Goal: Task Accomplishment & Management: Manage account settings

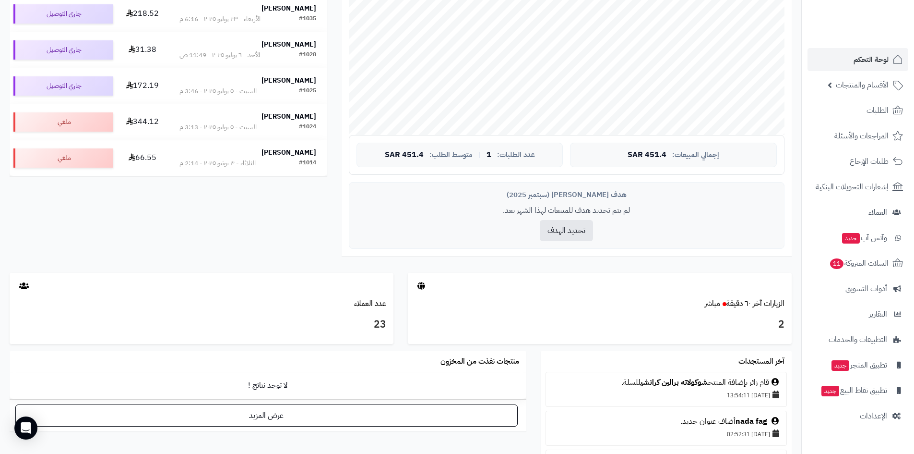
scroll to position [384, 0]
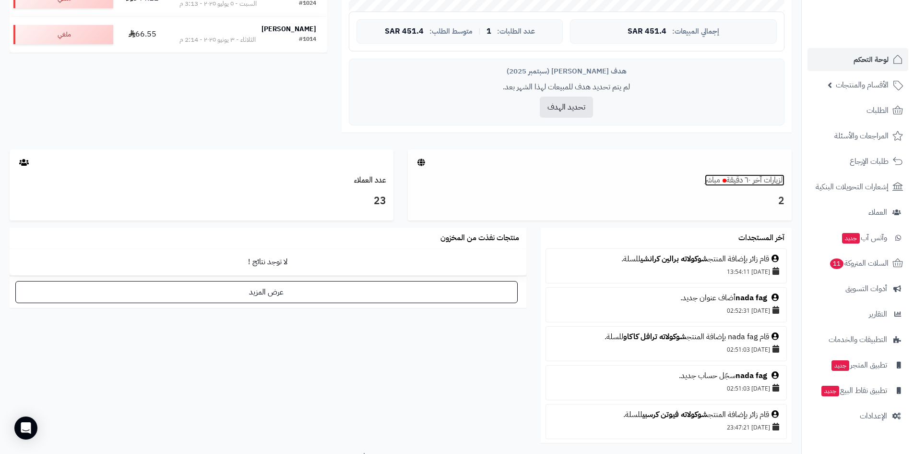
click at [746, 180] on link "الزيارات آخر ٦٠ دقيقة مباشر" at bounding box center [745, 180] width 80 height 12
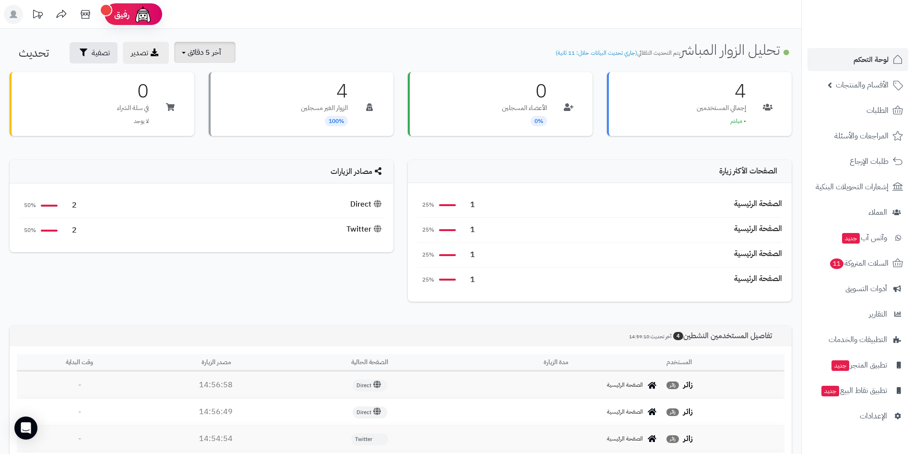
click at [209, 48] on span "آخر 5 دقائق" at bounding box center [205, 53] width 34 height 12
click at [228, 117] on link "آخر 30 دقيقة" at bounding box center [211, 113] width 77 height 19
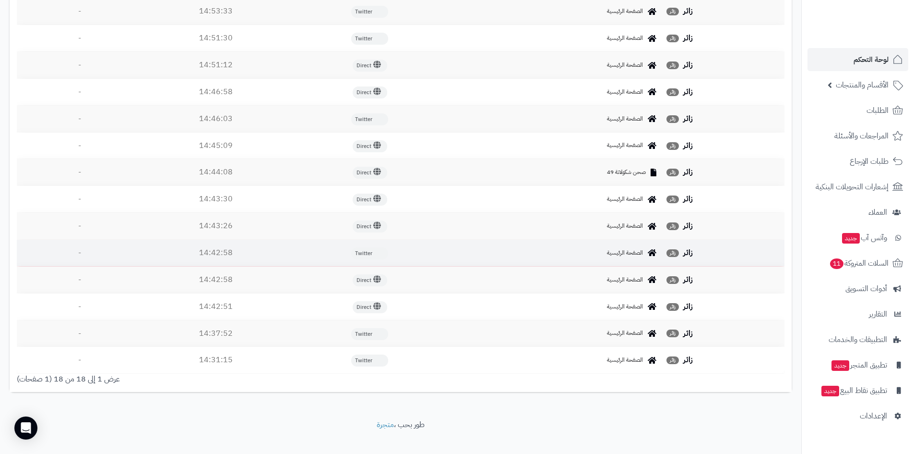
scroll to position [519, 0]
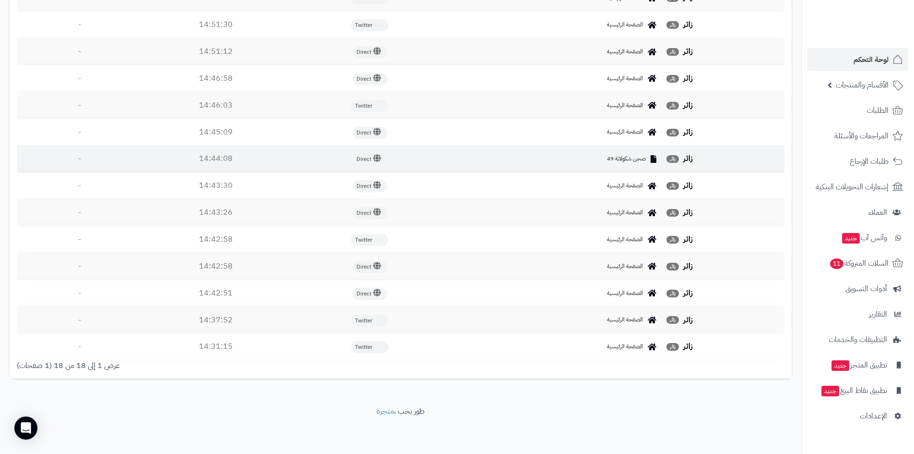
click at [608, 153] on td "صحن شكولاتة 49" at bounding box center [556, 158] width 213 height 26
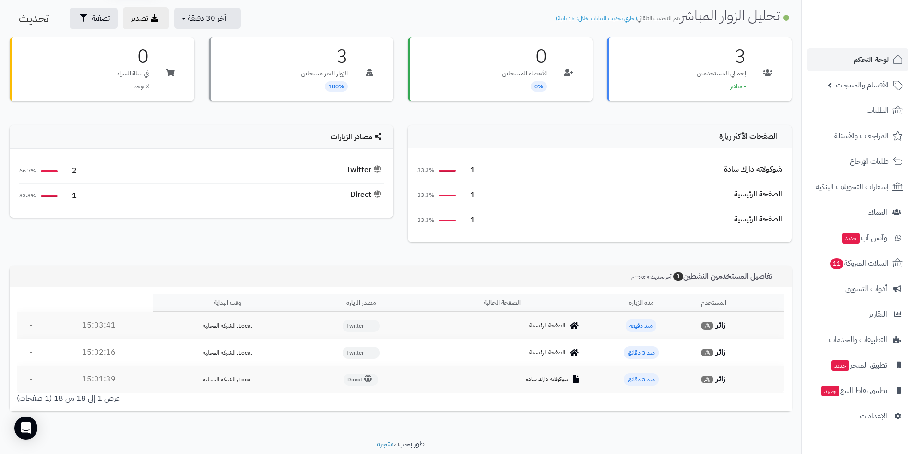
scroll to position [0, 0]
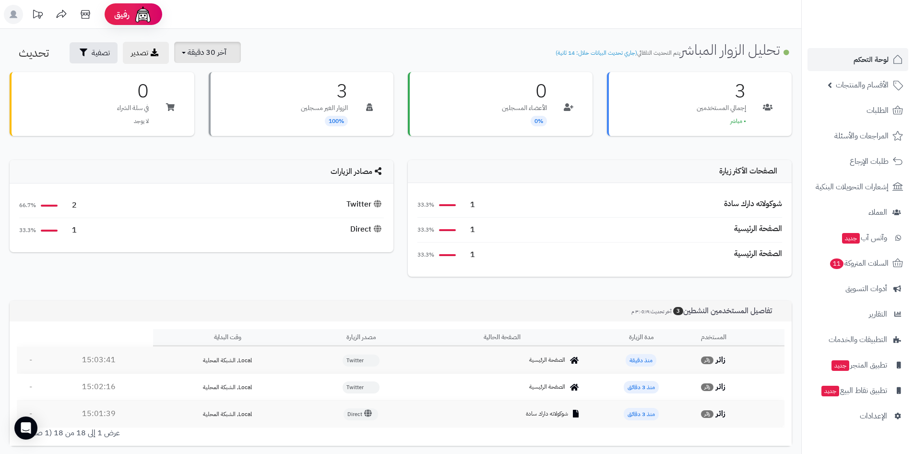
click at [193, 48] on span "آخر 30 دقيقة" at bounding box center [207, 53] width 39 height 12
click at [215, 113] on link "آخر 30 دقيقة" at bounding box center [211, 113] width 77 height 19
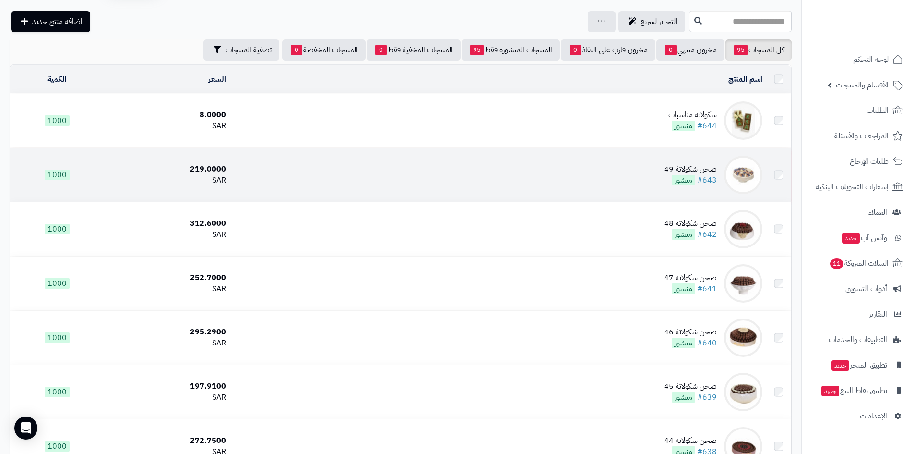
scroll to position [48, 0]
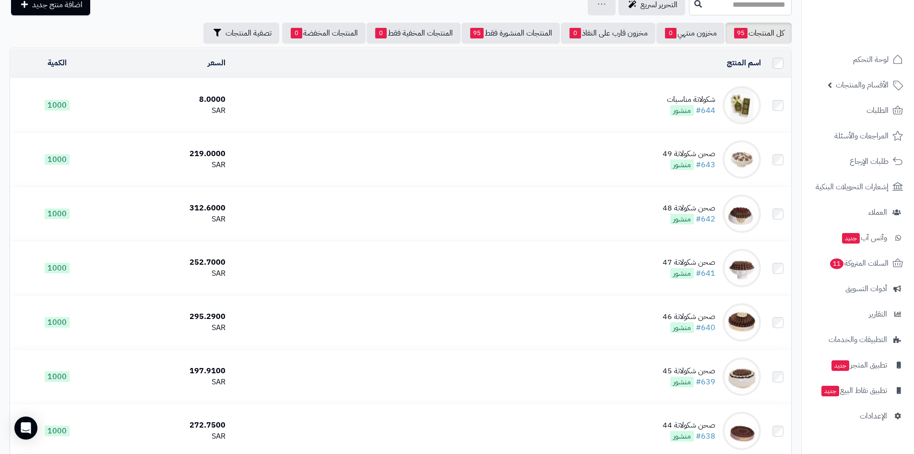
click at [596, 104] on td "شكولاتة مناسبات #644 منشور" at bounding box center [497, 105] width 536 height 54
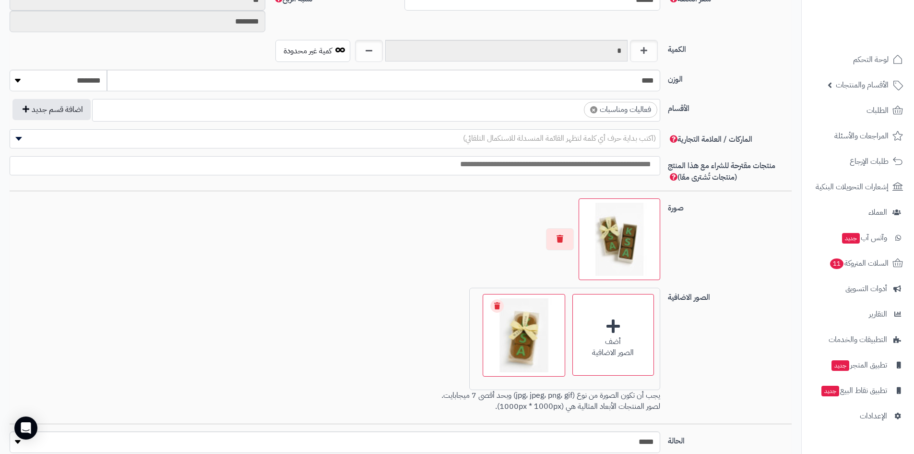
scroll to position [528, 0]
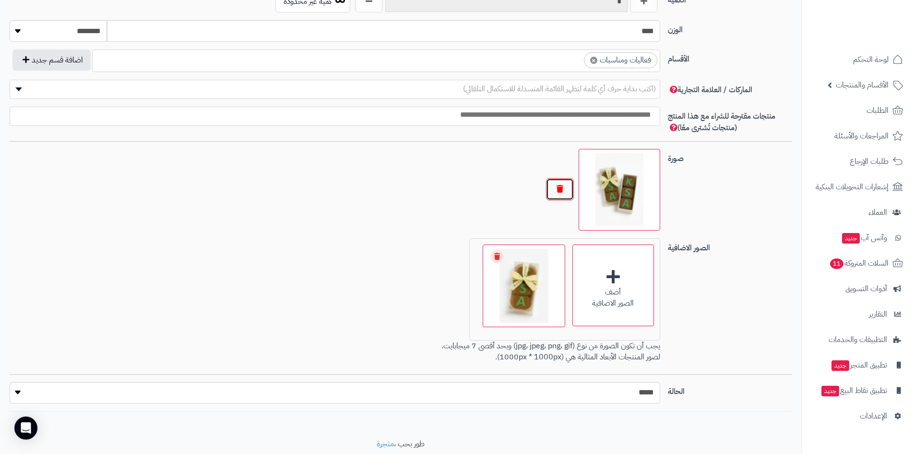
click at [558, 187] on button "button" at bounding box center [560, 189] width 28 height 22
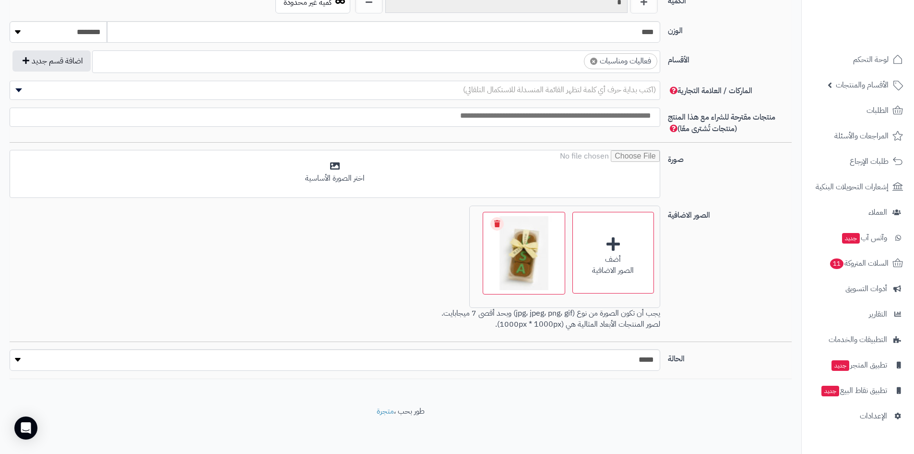
scroll to position [527, 0]
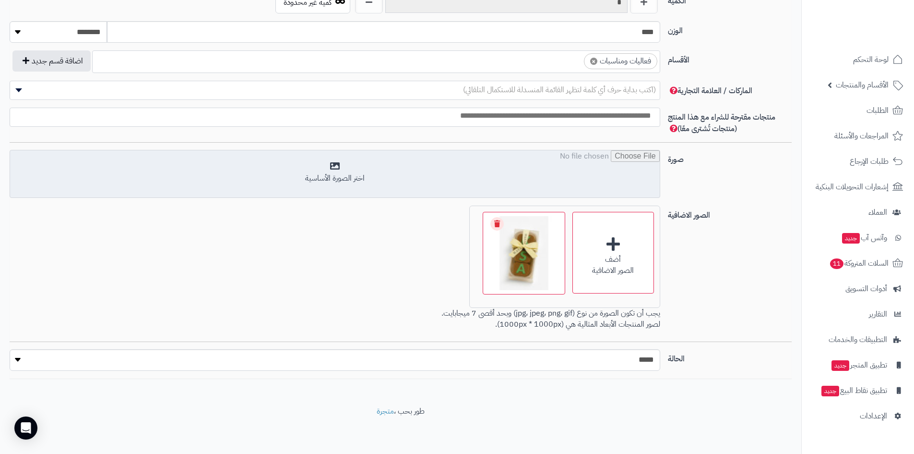
click at [584, 191] on input "file" at bounding box center [335, 174] width 650 height 48
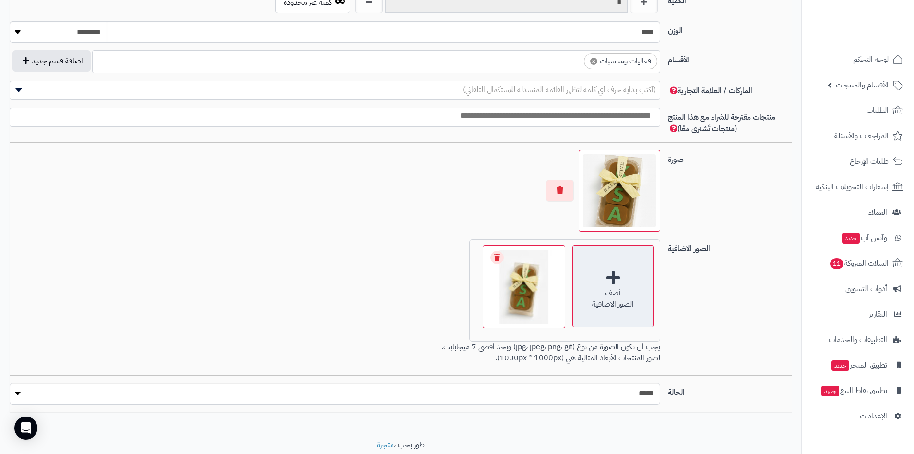
click at [610, 288] on div "أضف" at bounding box center [613, 293] width 81 height 11
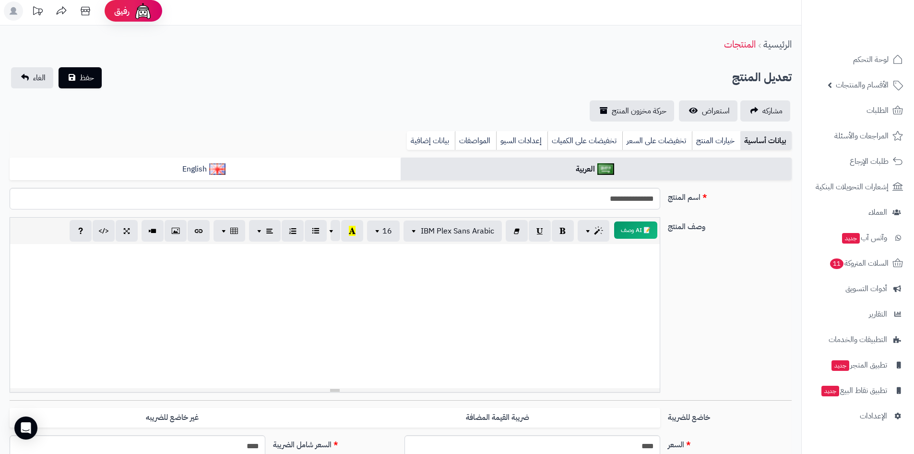
scroll to position [0, 0]
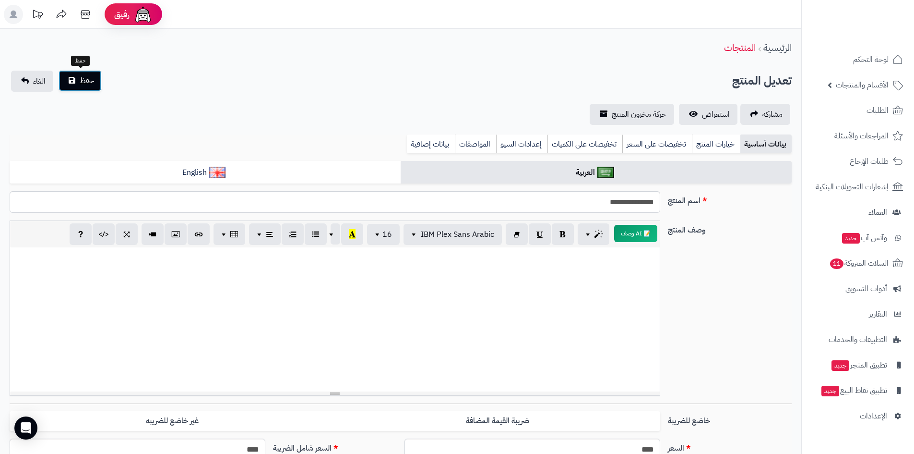
click at [67, 86] on button "حفظ" at bounding box center [80, 80] width 43 height 21
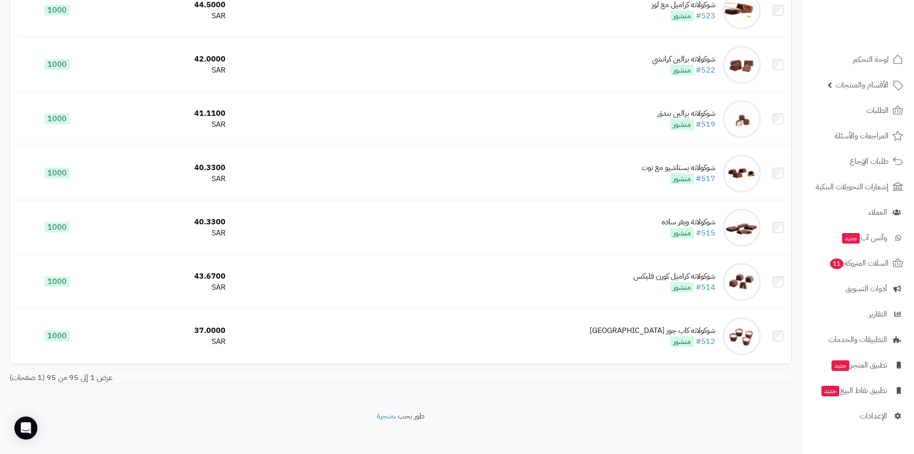
scroll to position [4950, 0]
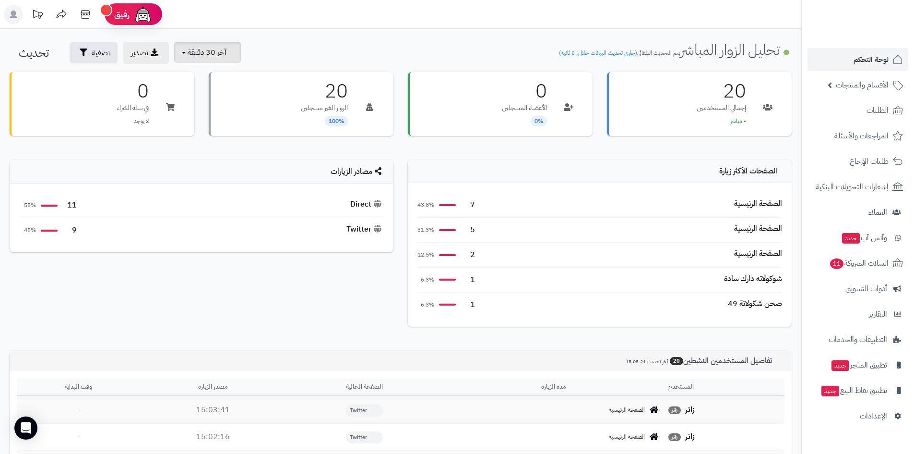
click at [225, 55] on span "آخر 30 دقيقة" at bounding box center [207, 53] width 39 height 12
click at [231, 97] on link "آخر 15 دقيقة" at bounding box center [211, 94] width 77 height 19
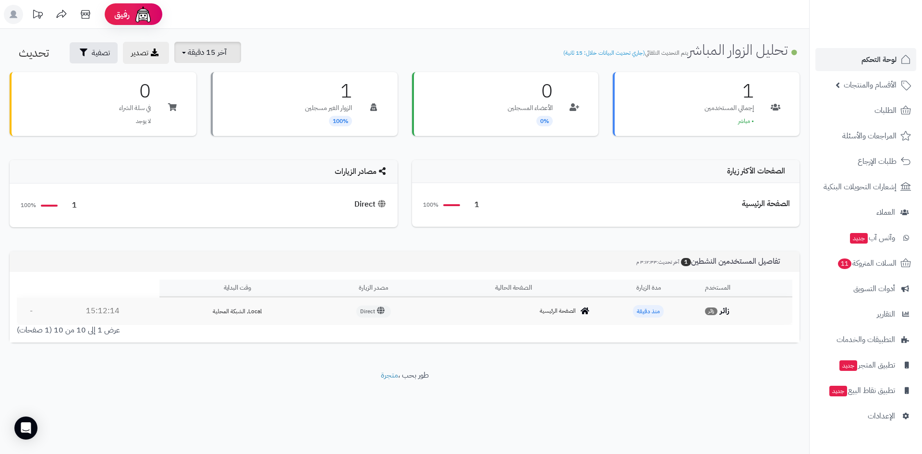
click at [228, 55] on button "آخر 15 دقيقة" at bounding box center [207, 52] width 67 height 21
click at [223, 94] on link "آخر 15 دقيقة" at bounding box center [211, 94] width 77 height 19
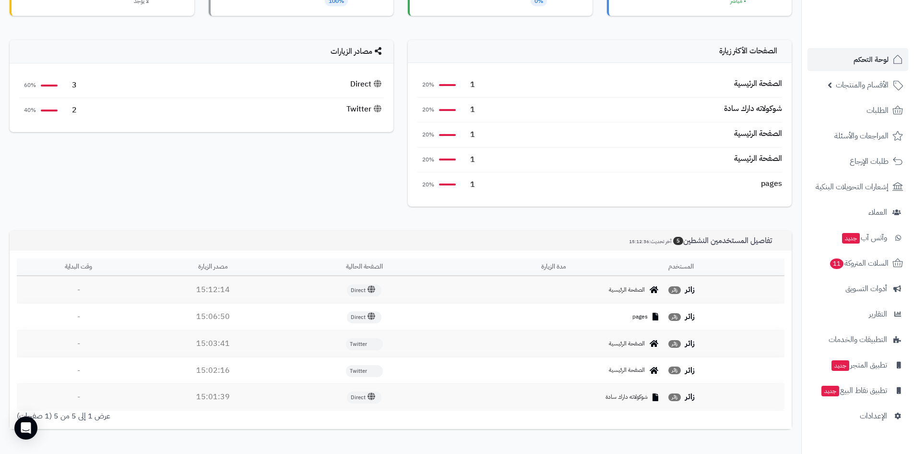
scroll to position [26, 0]
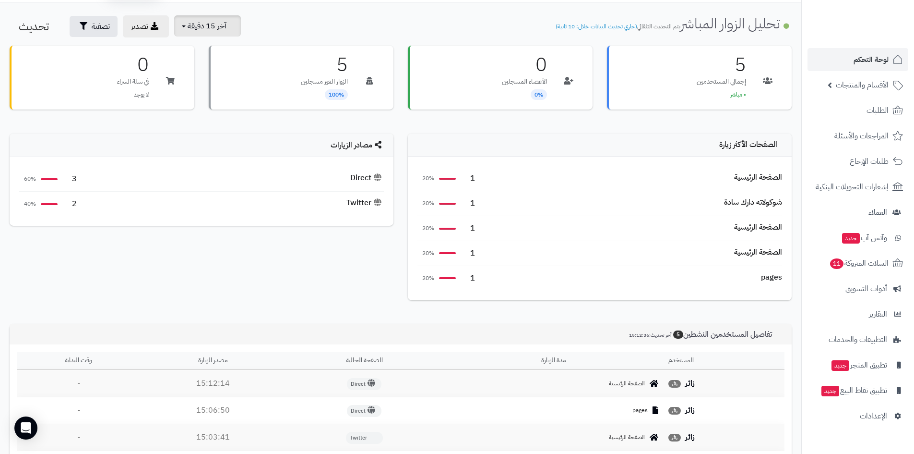
click at [225, 30] on span "آخر 15 دقيقة" at bounding box center [207, 26] width 39 height 12
click at [222, 84] on link "آخر 30 دقيقة" at bounding box center [211, 87] width 77 height 19
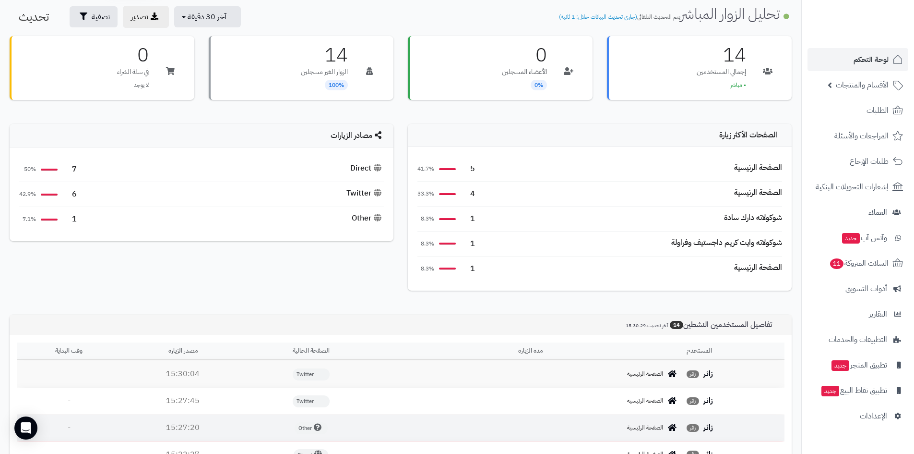
scroll to position [28, 0]
